Goal: Check status: Check status

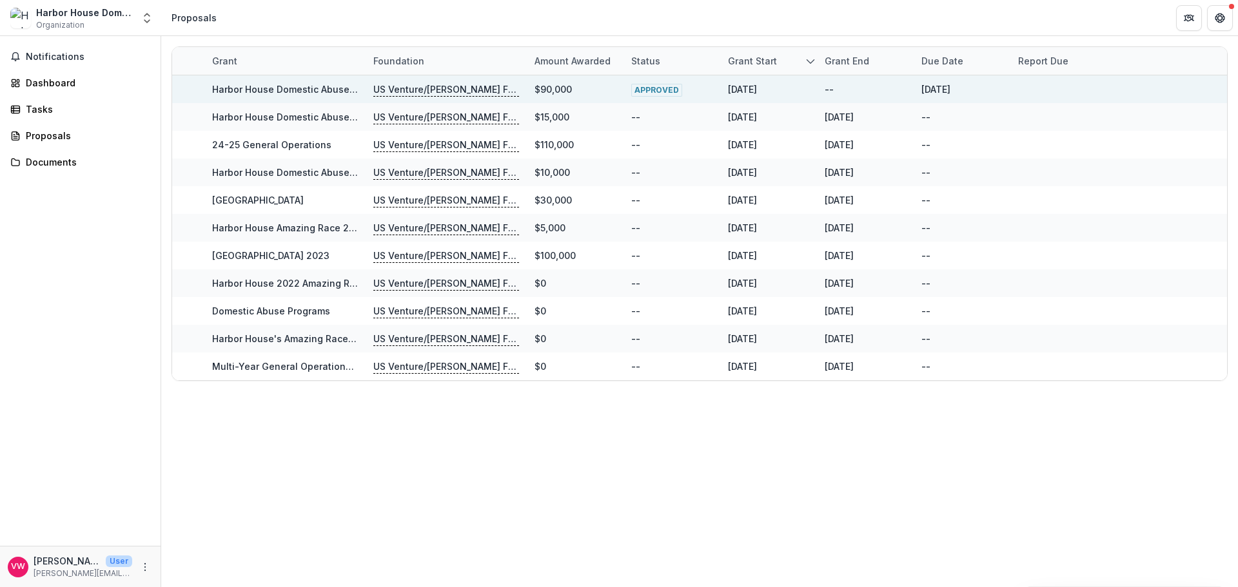
click at [455, 94] on p "US Venture/[PERSON_NAME] Family Foundation" at bounding box center [446, 90] width 146 height 14
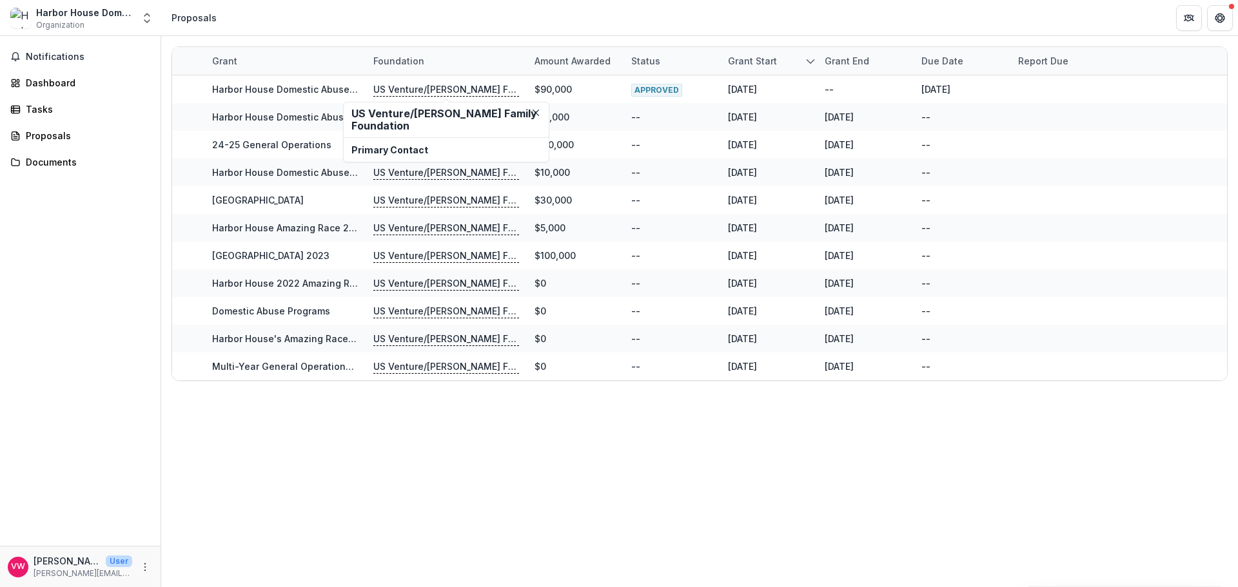
click at [453, 118] on h2 "US Venture/[PERSON_NAME] Family Foundation" at bounding box center [446, 120] width 190 height 25
click at [70, 57] on span "Notifications" at bounding box center [88, 57] width 124 height 11
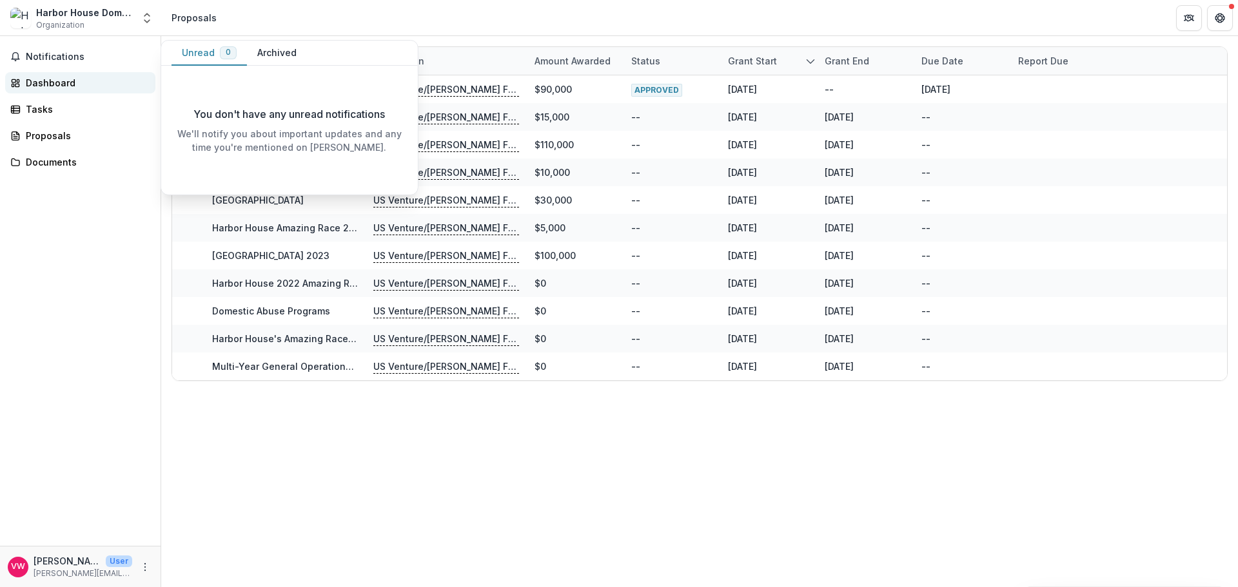
click at [54, 81] on div "Dashboard" at bounding box center [85, 83] width 119 height 14
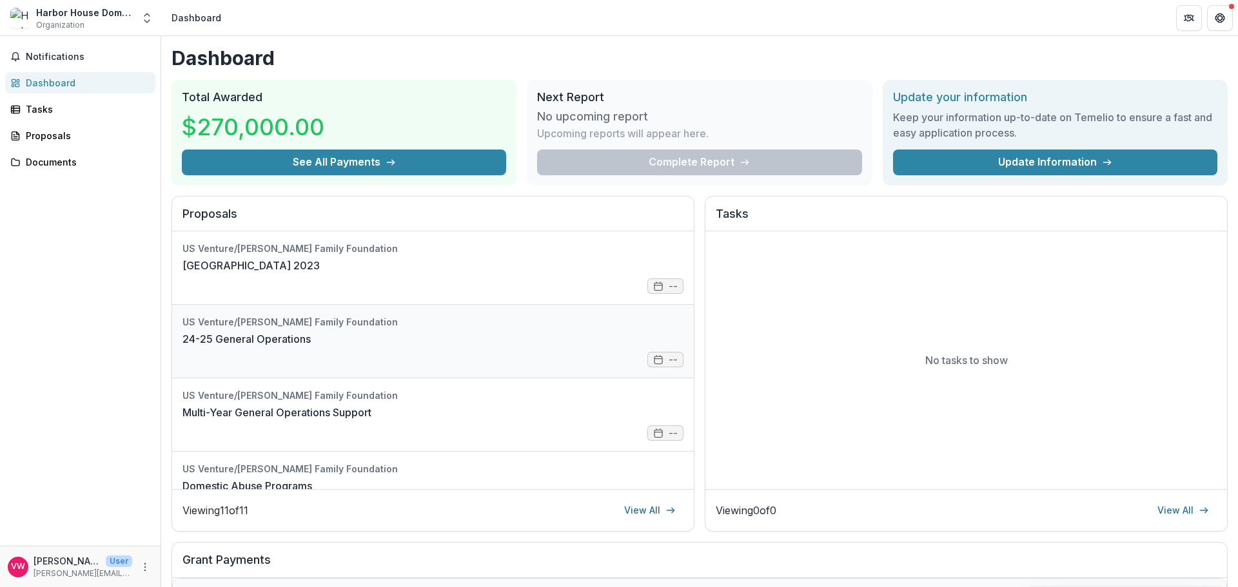
click at [261, 331] on link "24-25 General Operations" at bounding box center [246, 338] width 128 height 15
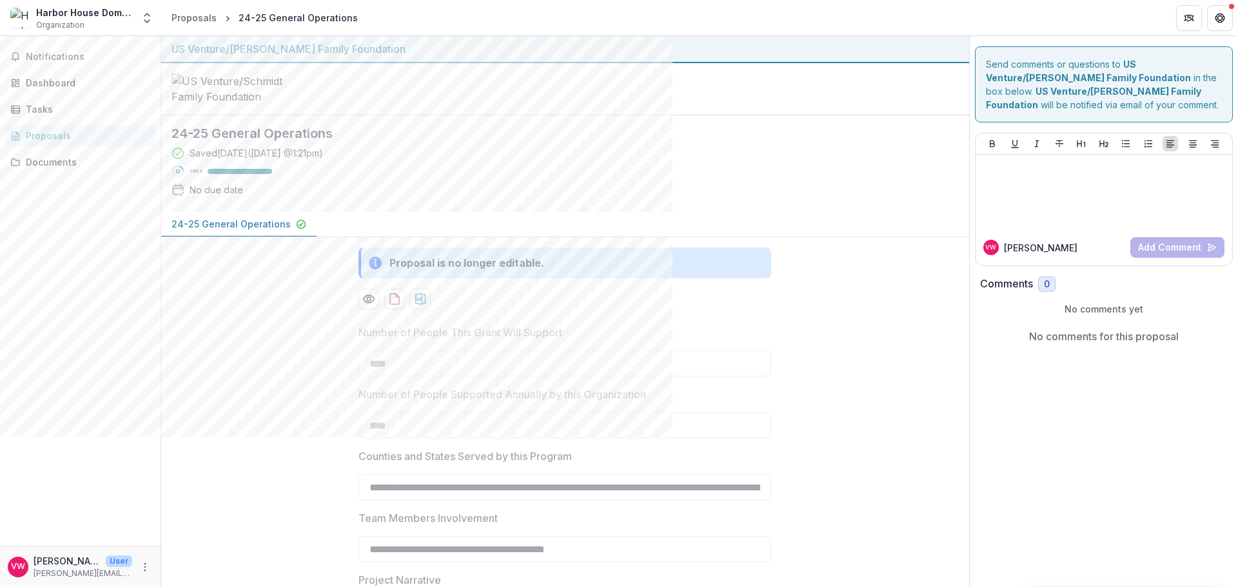
click at [248, 231] on p "24-25 General Operations" at bounding box center [231, 224] width 119 height 14
click at [32, 136] on div "Proposals" at bounding box center [85, 136] width 119 height 14
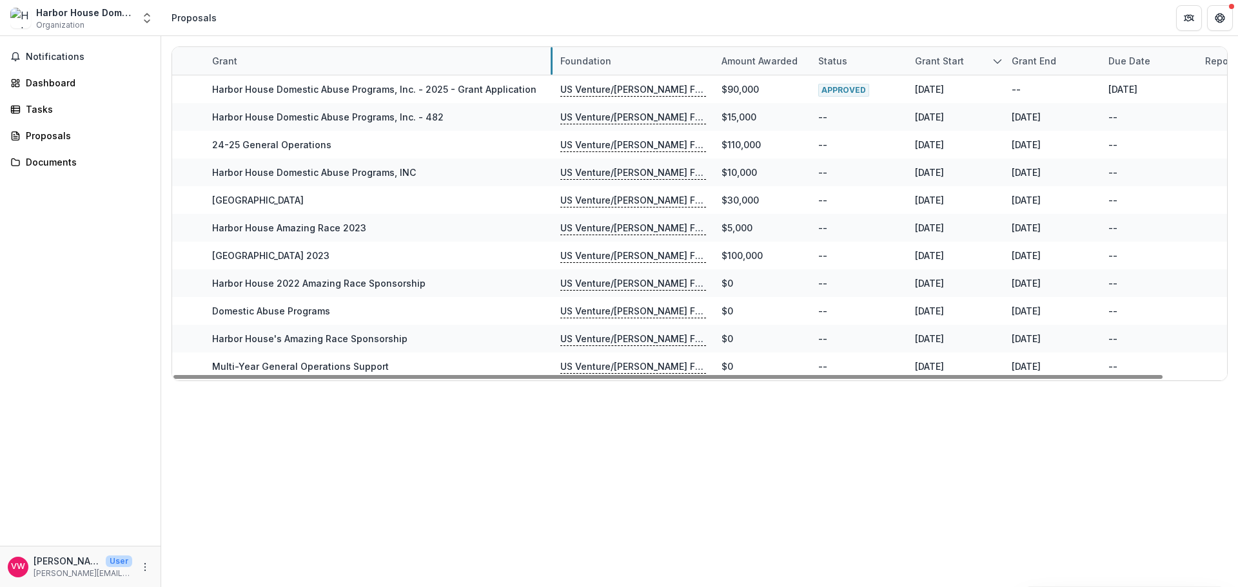
drag, startPoint x: 365, startPoint y: 57, endPoint x: 552, endPoint y: 63, distance: 187.1
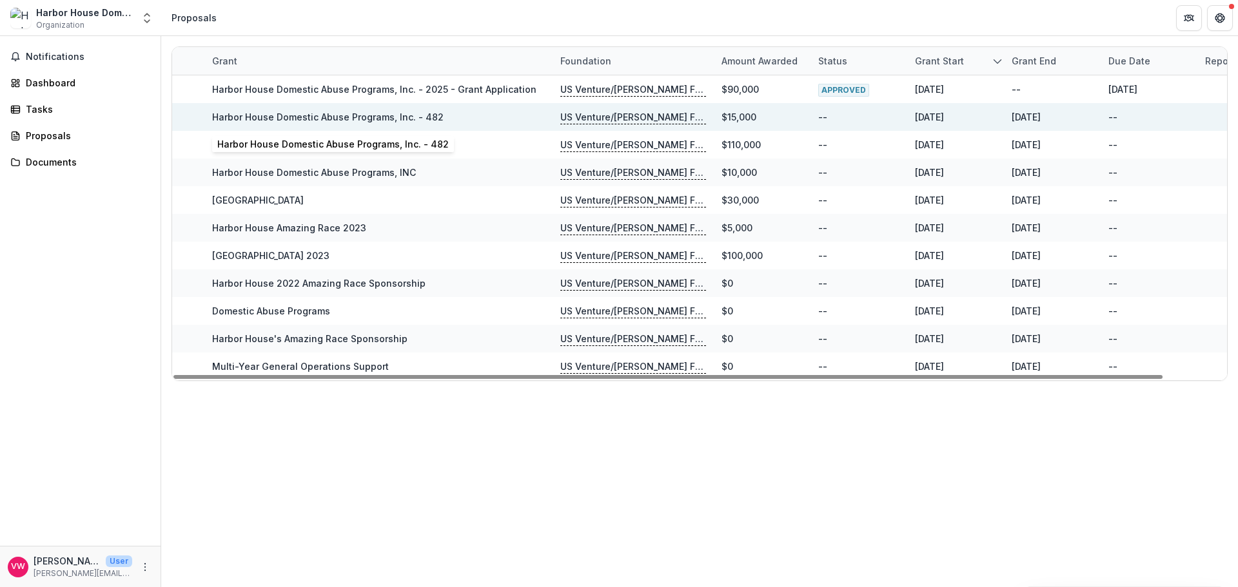
click at [345, 118] on link "Harbor House Domestic Abuse Programs, Inc. - 482" at bounding box center [328, 117] width 232 height 11
